Goal: Task Accomplishment & Management: Use online tool/utility

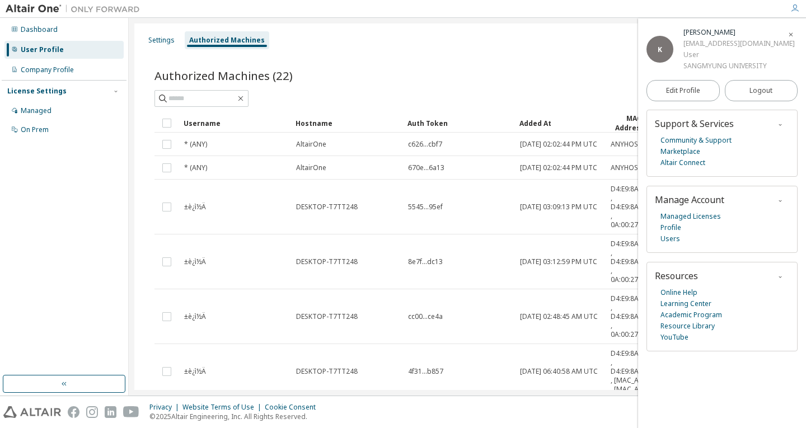
click at [526, 54] on div "Authorized Machines (22) Generate Auth Code Clear Load Save Save As Field Opera…" at bounding box center [467, 360] width 653 height 621
click at [793, 32] on icon "button" at bounding box center [791, 34] width 7 height 7
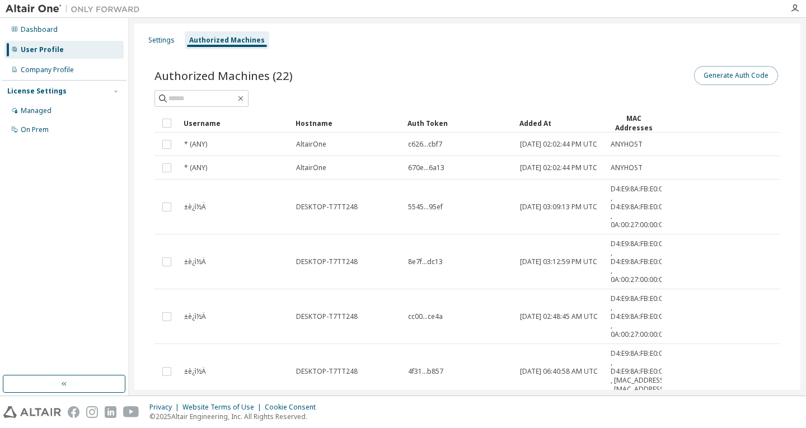
click at [728, 72] on button "Generate Auth Code" at bounding box center [736, 75] width 84 height 19
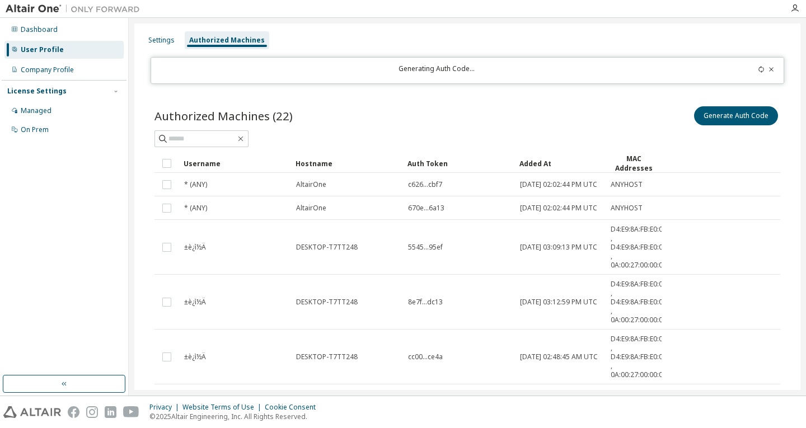
click at [753, 68] on div at bounding box center [746, 70] width 62 height 12
click at [758, 69] on icon at bounding box center [761, 69] width 7 height 7
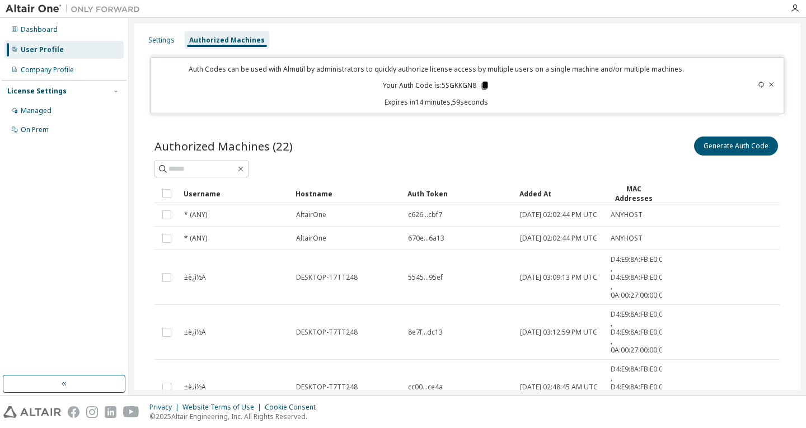
click at [482, 85] on icon at bounding box center [485, 86] width 6 height 8
click at [525, 102] on p "Expires in 9 minutes, 37 seconds" at bounding box center [436, 102] width 557 height 10
click at [758, 84] on icon at bounding box center [761, 84] width 7 height 7
click at [483, 86] on icon at bounding box center [485, 86] width 6 height 8
click at [71, 239] on div "Dashboard User Profile Company Profile License Settings Managed On Prem" at bounding box center [64, 197] width 125 height 354
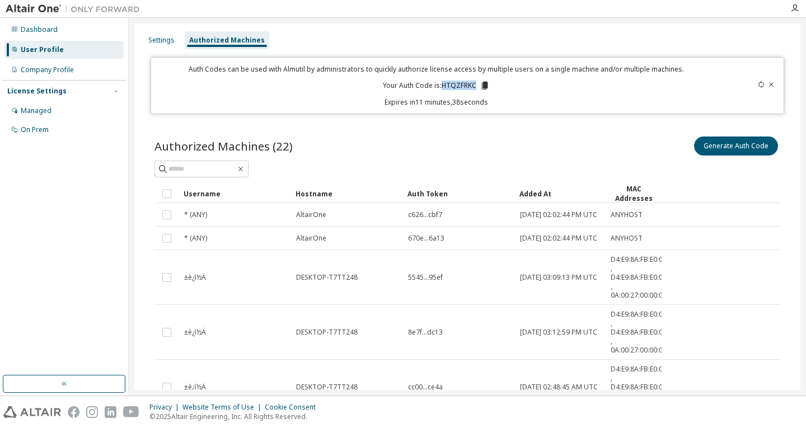
drag, startPoint x: 439, startPoint y: 84, endPoint x: 473, endPoint y: 84, distance: 34.2
click at [473, 84] on p "Your Auth Code is: HTQZFRKC" at bounding box center [436, 86] width 107 height 10
click at [449, 84] on p "Your Auth Code is: HTQZFRKC" at bounding box center [436, 86] width 107 height 10
drag, startPoint x: 441, startPoint y: 84, endPoint x: 470, endPoint y: 86, distance: 29.2
click at [470, 86] on p "Your Auth Code is: HTQZFRKC" at bounding box center [436, 86] width 107 height 10
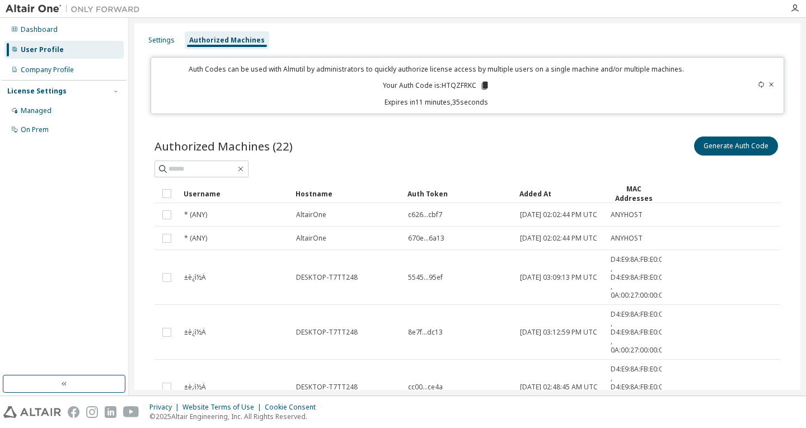
click at [482, 85] on icon at bounding box center [485, 86] width 6 height 8
click at [481, 89] on icon at bounding box center [485, 86] width 10 height 10
click at [507, 138] on div "Generate Auth Code" at bounding box center [624, 146] width 313 height 24
click at [758, 85] on icon at bounding box center [761, 84] width 7 height 7
click at [481, 87] on icon at bounding box center [483, 86] width 6 height 8
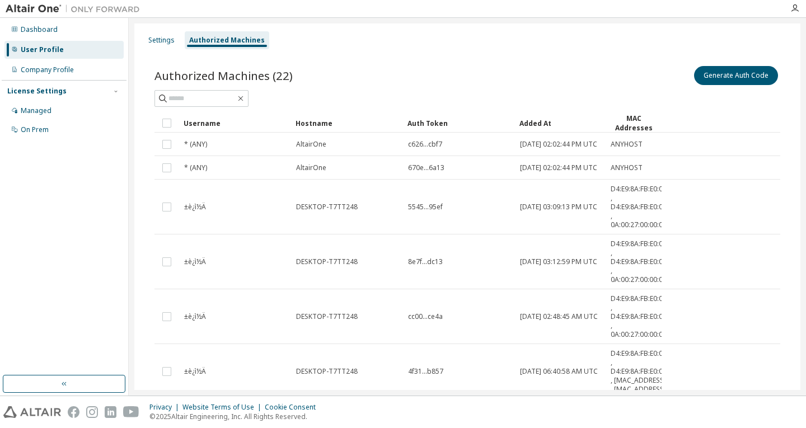
click at [36, 45] on div "User Profile" at bounding box center [42, 49] width 43 height 9
